Goal: Task Accomplishment & Management: Complete application form

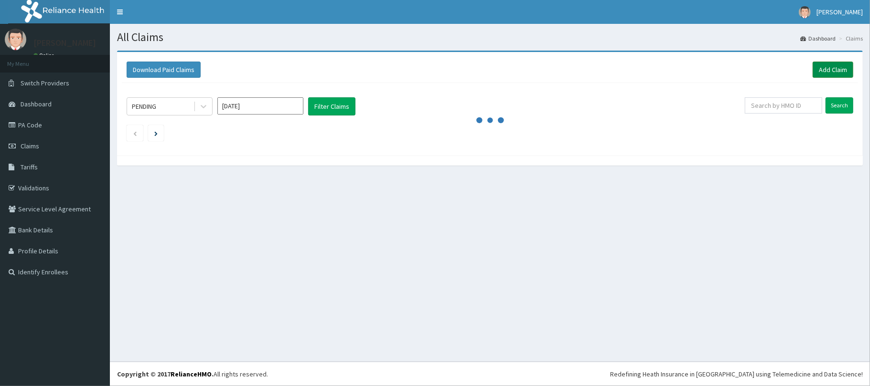
click at [832, 67] on link "Add Claim" at bounding box center [833, 70] width 41 height 16
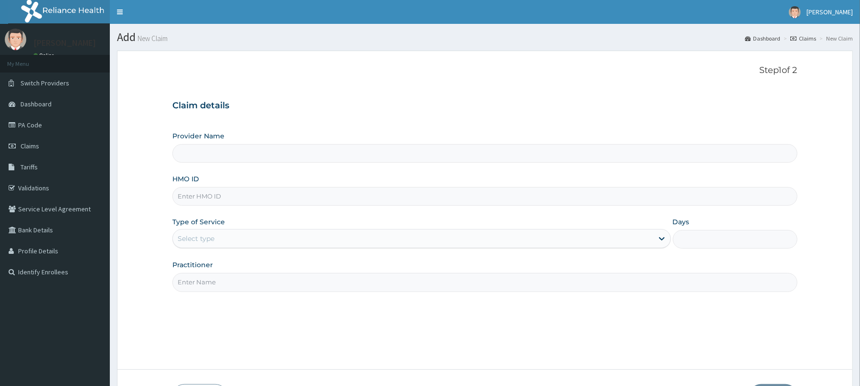
click at [231, 233] on div "Select type" at bounding box center [413, 238] width 480 height 15
click at [25, 147] on span "Claims" at bounding box center [30, 146] width 19 height 9
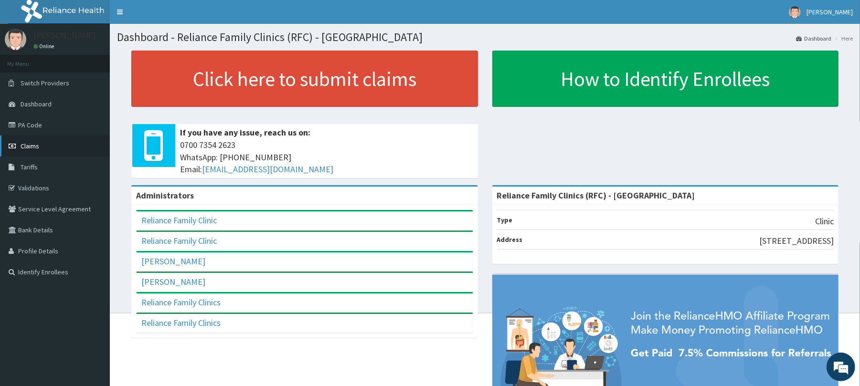
click at [30, 146] on span "Claims" at bounding box center [30, 146] width 19 height 9
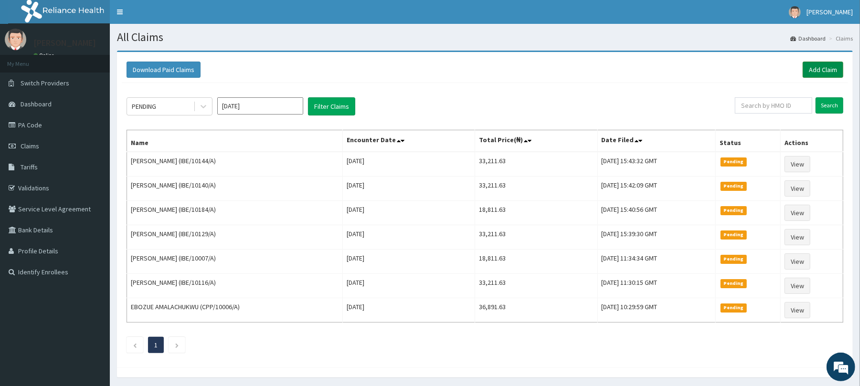
click at [824, 62] on link "Add Claim" at bounding box center [823, 70] width 41 height 16
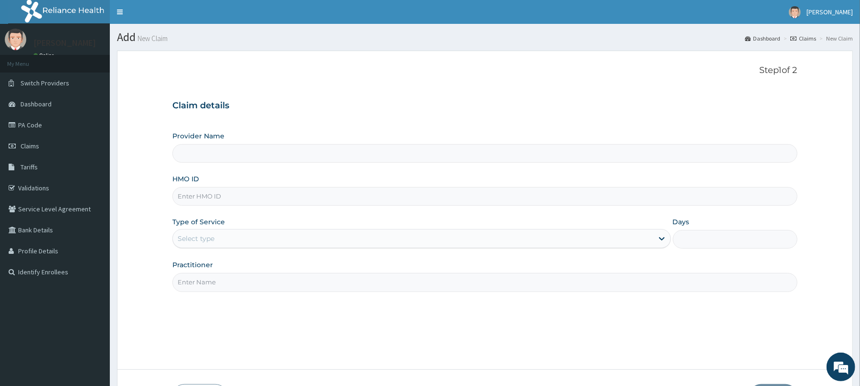
type input "Reliance Family Clinics (RFC) - [GEOGRAPHIC_DATA]"
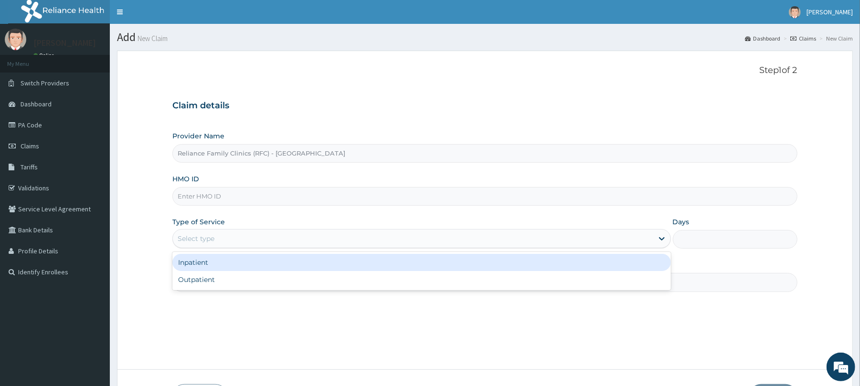
click at [201, 237] on div "Select type" at bounding box center [196, 239] width 37 height 10
click at [205, 280] on div "Outpatient" at bounding box center [421, 279] width 498 height 17
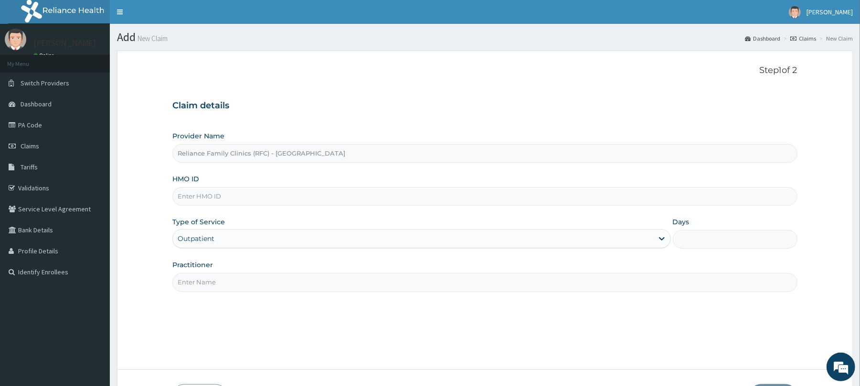
type input "1"
click at [211, 196] on input "HMO ID" at bounding box center [484, 196] width 625 height 19
paste input "XMG/10007/A"
type input "XMG/10007/A"
click at [204, 284] on input "Practitioner" at bounding box center [484, 282] width 625 height 19
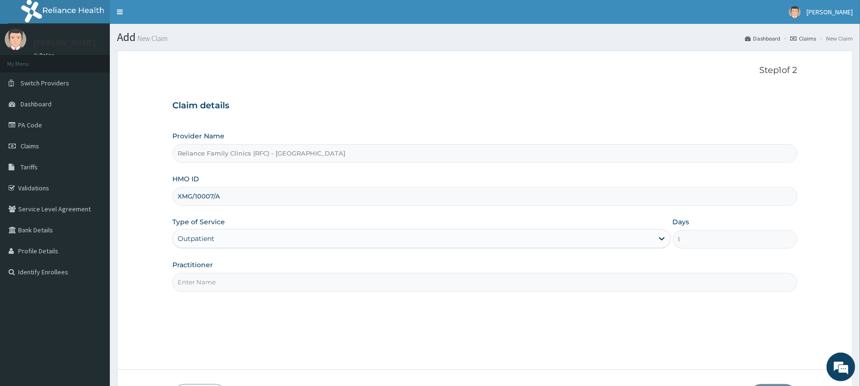
type input "Dr Amarachi"
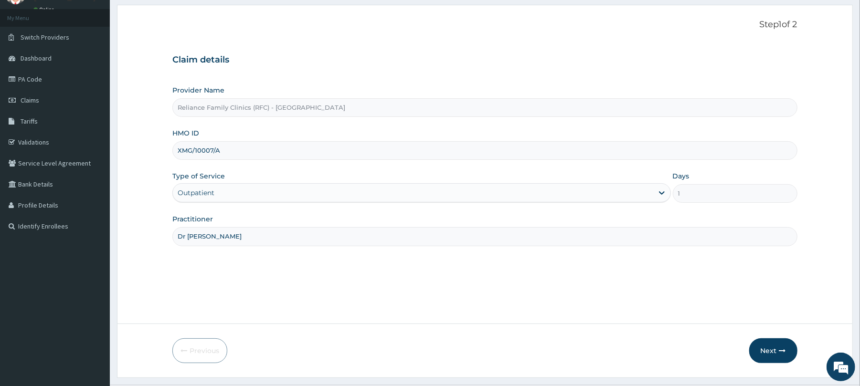
scroll to position [70, 0]
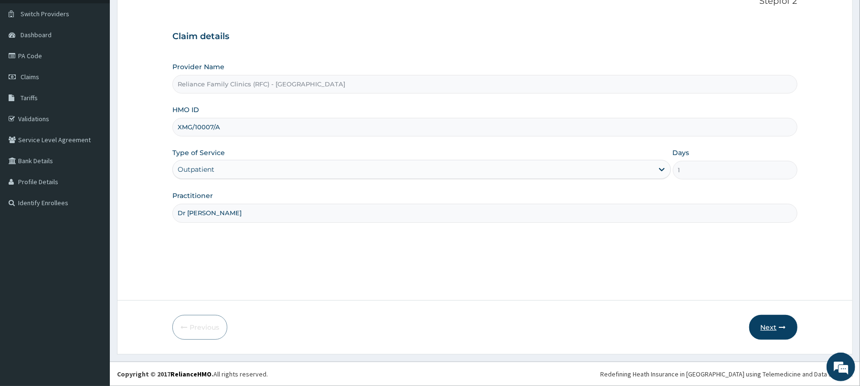
click at [773, 323] on button "Next" at bounding box center [774, 327] width 48 height 25
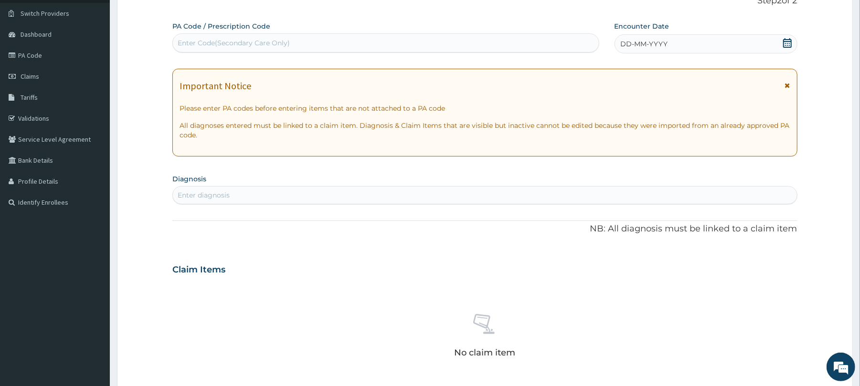
scroll to position [0, 0]
click at [690, 43] on div "DD-MM-YYYY" at bounding box center [706, 43] width 183 height 19
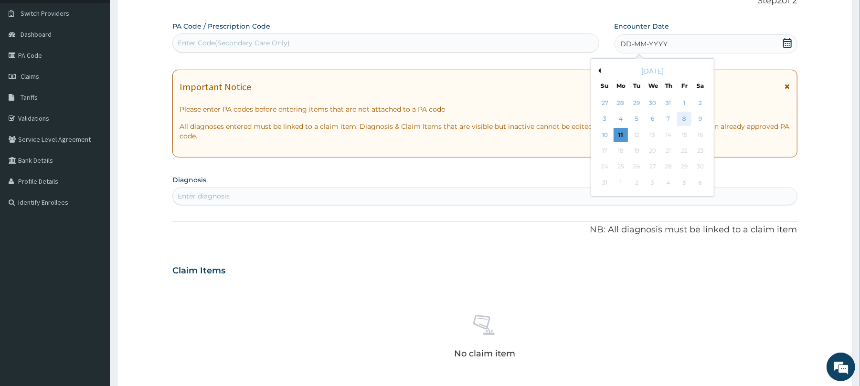
click at [680, 118] on div "8" at bounding box center [684, 119] width 14 height 14
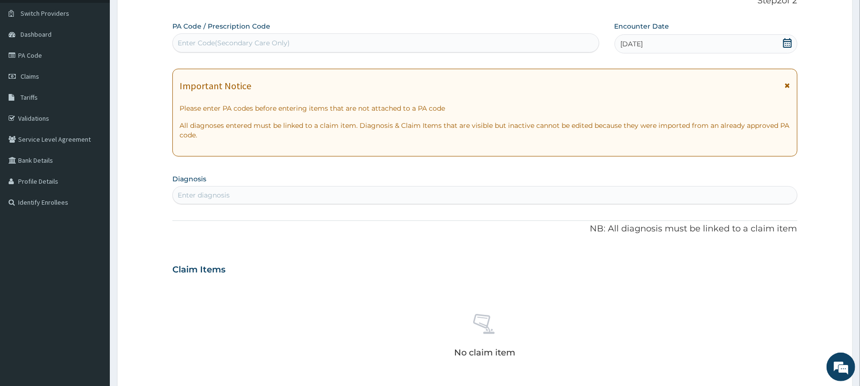
click at [201, 199] on div "Enter diagnosis" at bounding box center [204, 196] width 52 height 10
type input "well adu"
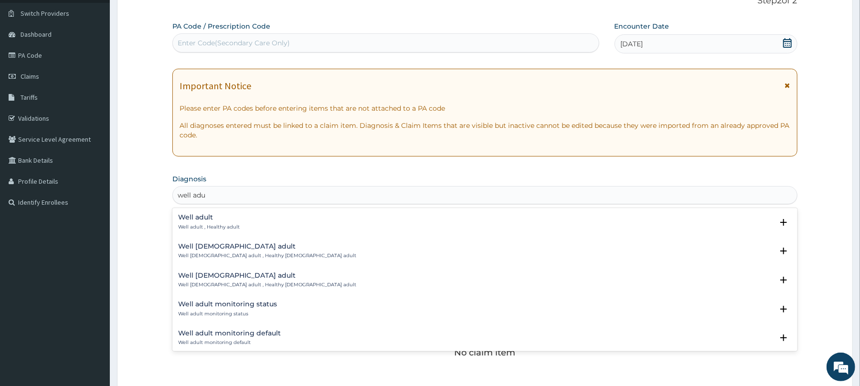
click at [193, 221] on h4 "Well adult" at bounding box center [209, 217] width 62 height 7
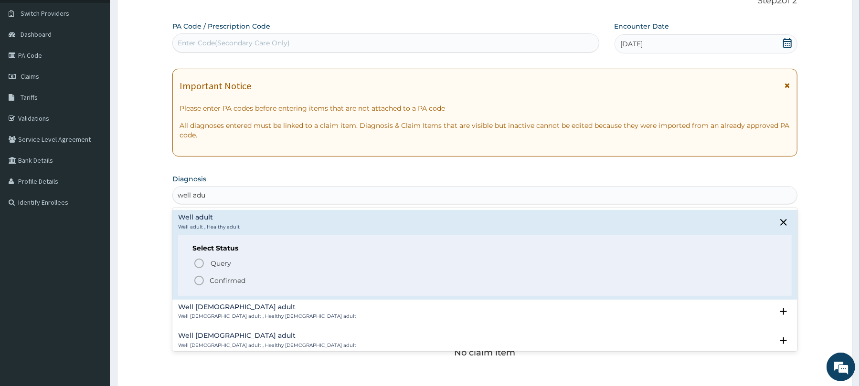
click at [199, 278] on icon "status option filled" at bounding box center [198, 280] width 11 height 11
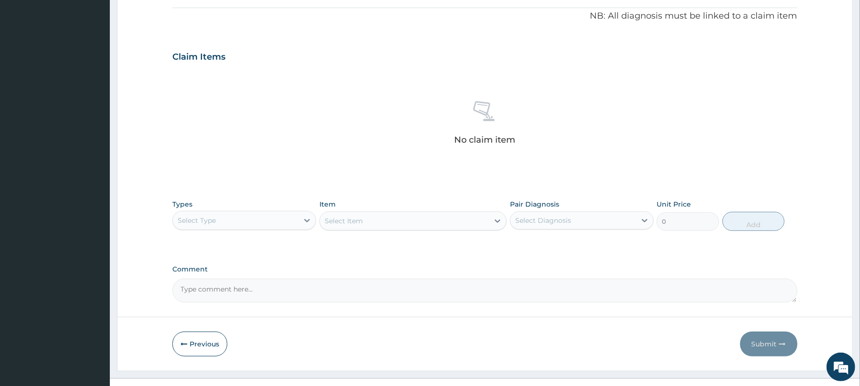
scroll to position [304, 0]
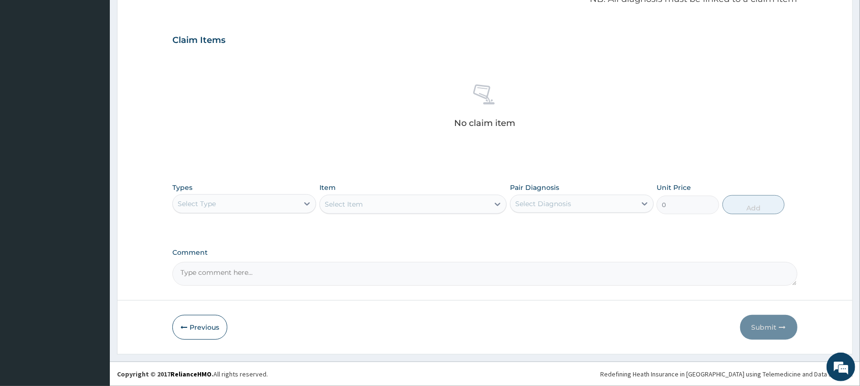
click at [216, 200] on div "Select Type" at bounding box center [197, 204] width 38 height 10
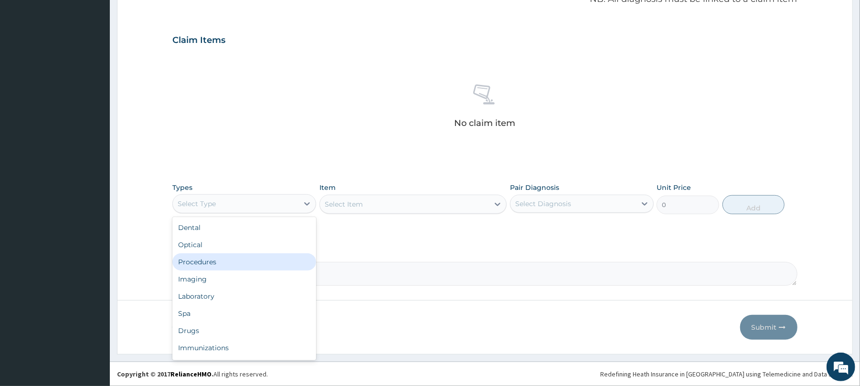
click at [234, 260] on div "Procedures" at bounding box center [244, 262] width 144 height 17
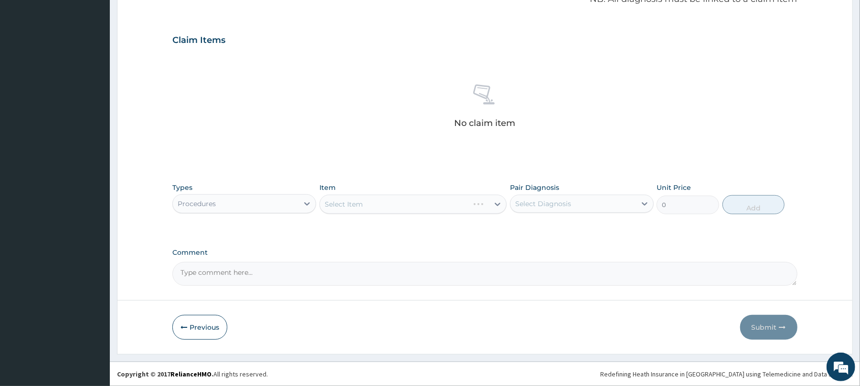
click at [351, 205] on div "Select Item" at bounding box center [413, 204] width 187 height 19
click at [380, 195] on div "Select Item" at bounding box center [413, 204] width 187 height 19
click at [389, 200] on div "Select Item" at bounding box center [413, 204] width 187 height 19
click at [389, 200] on div "Select Item" at bounding box center [404, 204] width 169 height 15
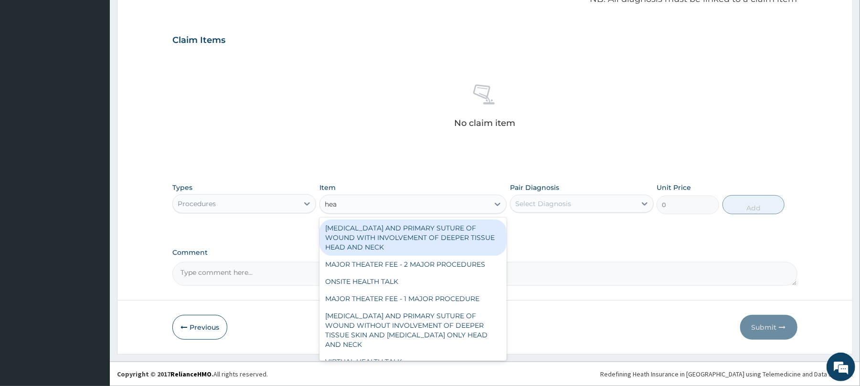
type input "heal"
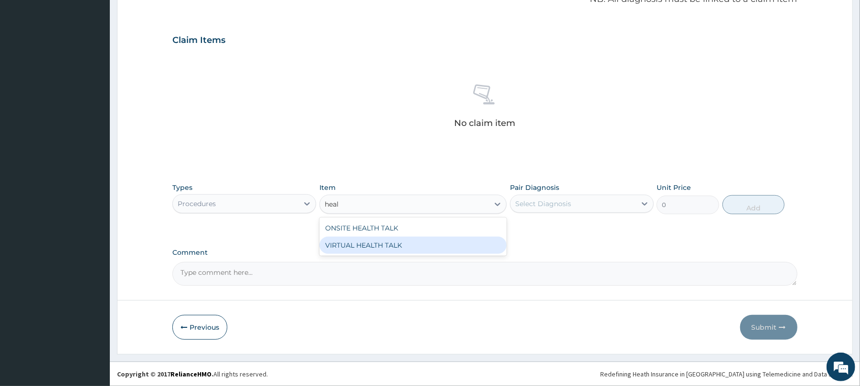
click at [392, 241] on div "VIRTUAL HEALTH TALK" at bounding box center [413, 245] width 187 height 17
type input "25000"
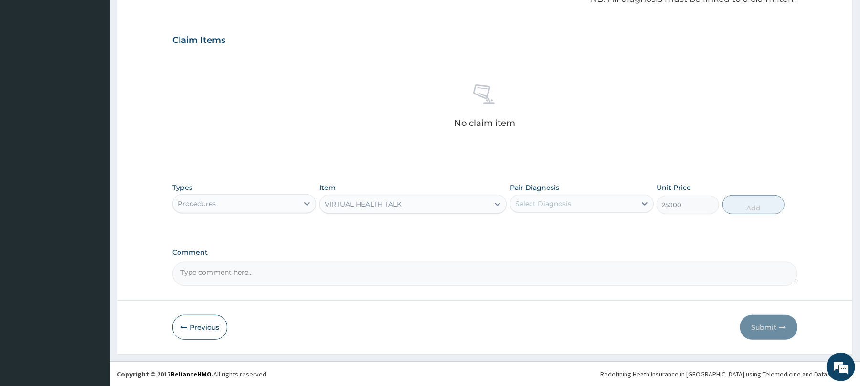
click at [566, 192] on div "Pair Diagnosis Select Diagnosis" at bounding box center [582, 199] width 144 height 32
click at [567, 203] on div "Select Diagnosis" at bounding box center [543, 204] width 56 height 10
click at [579, 233] on div "Well adult" at bounding box center [582, 229] width 144 height 20
checkbox input "true"
click at [732, 203] on button "Add" at bounding box center [754, 204] width 63 height 19
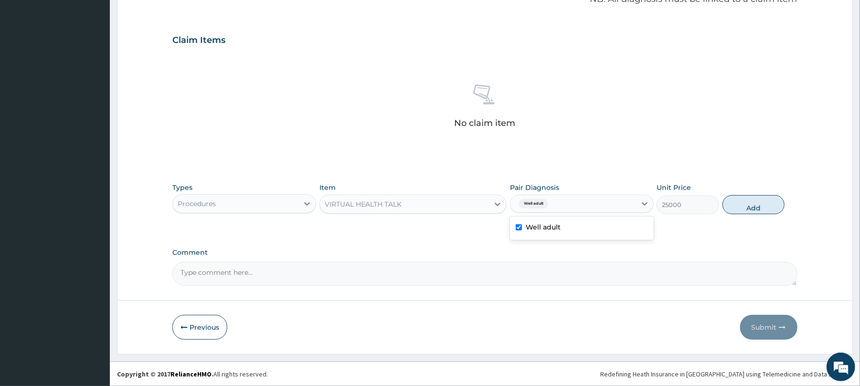
type input "0"
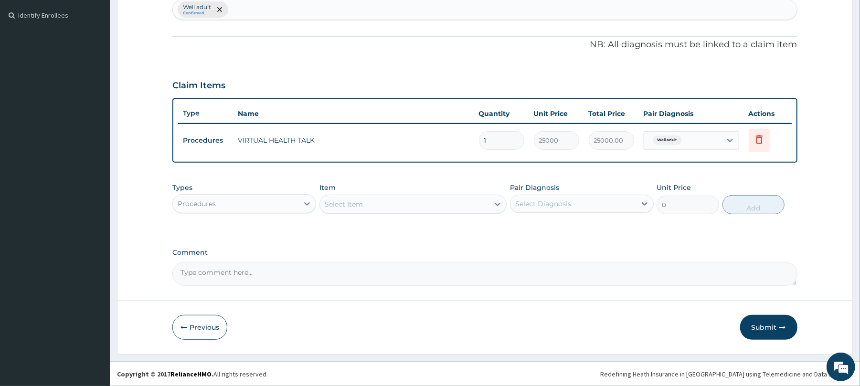
scroll to position [257, 0]
click at [762, 323] on button "Submit" at bounding box center [768, 327] width 57 height 25
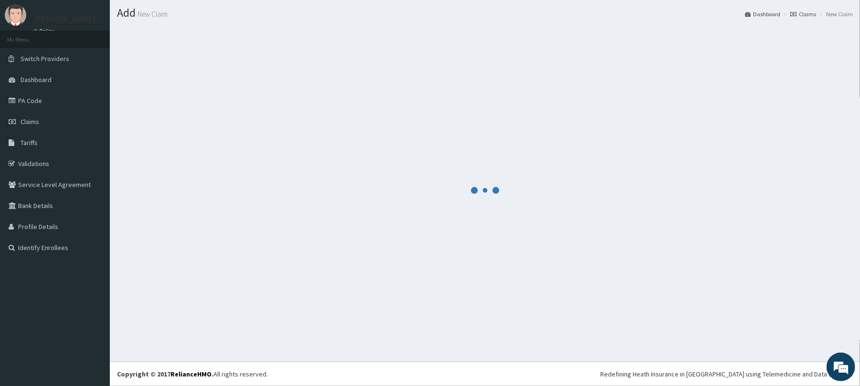
scroll to position [24, 0]
